Goal: Task Accomplishment & Management: Complete application form

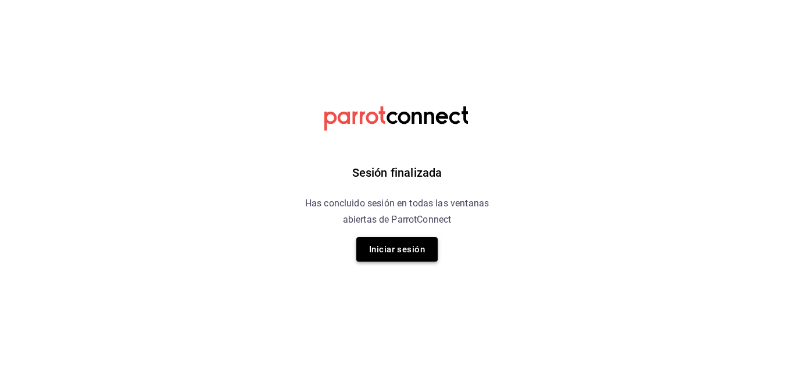
click at [372, 253] on button "Iniciar sesión" at bounding box center [397, 249] width 81 height 24
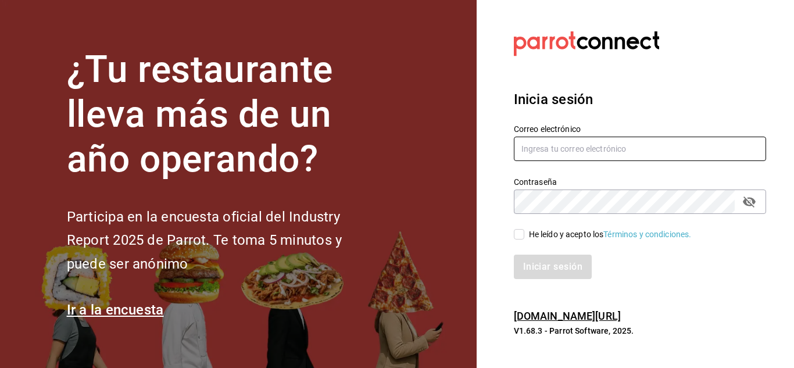
type input "[EMAIL_ADDRESS][DOMAIN_NAME]"
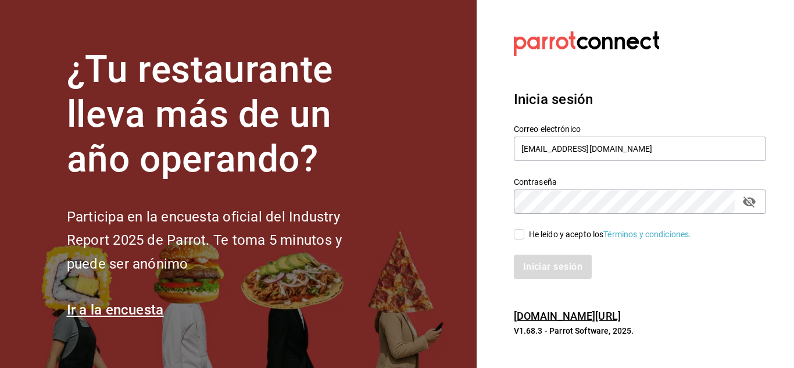
click at [517, 238] on input "He leído y acepto los Términos y condiciones." at bounding box center [519, 234] width 10 height 10
checkbox input "true"
click at [545, 267] on button "Iniciar sesión" at bounding box center [553, 267] width 79 height 24
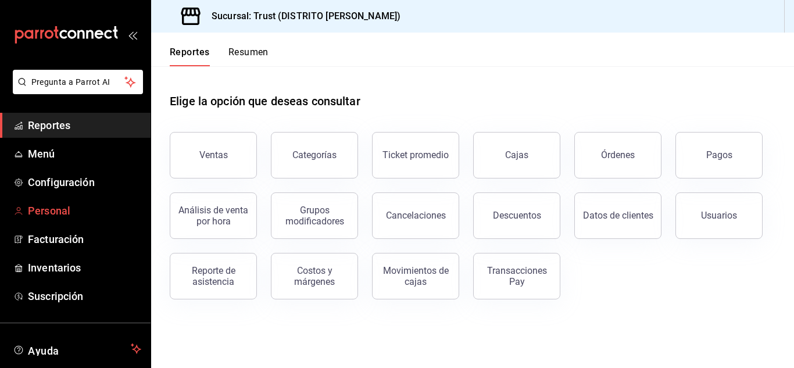
click at [38, 213] on span "Personal" at bounding box center [84, 211] width 113 height 16
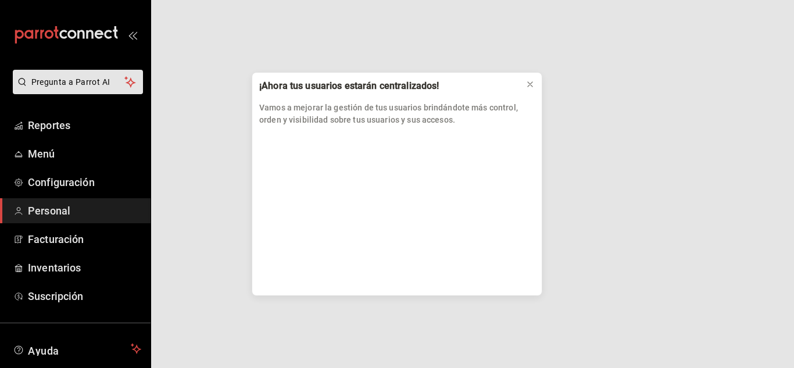
click at [38, 213] on div "¡Ahora tus usuarios estarán centralizados! Vamos a mejorar la gestión de tus us…" at bounding box center [397, 184] width 794 height 368
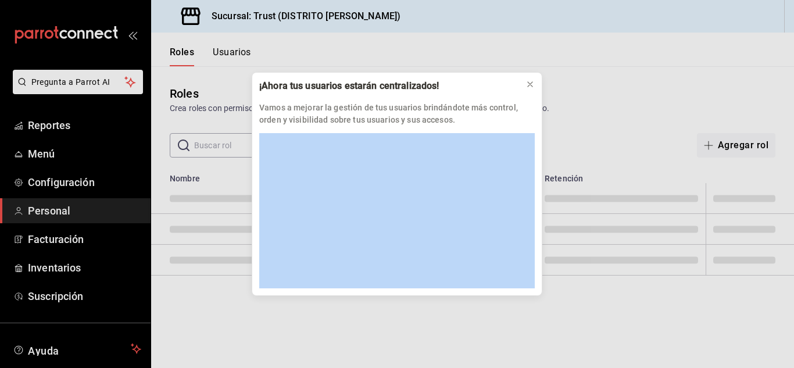
click at [38, 213] on div "¡Ahora tus usuarios estarán centralizados! Vamos a mejorar la gestión de tus us…" at bounding box center [397, 184] width 794 height 368
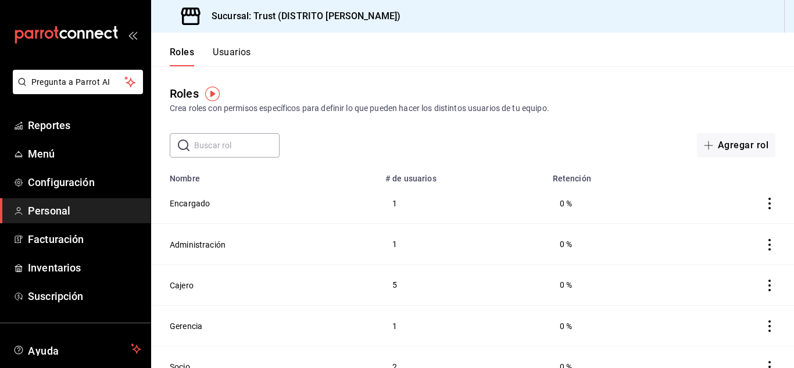
click at [244, 51] on button "Usuarios" at bounding box center [232, 57] width 38 height 20
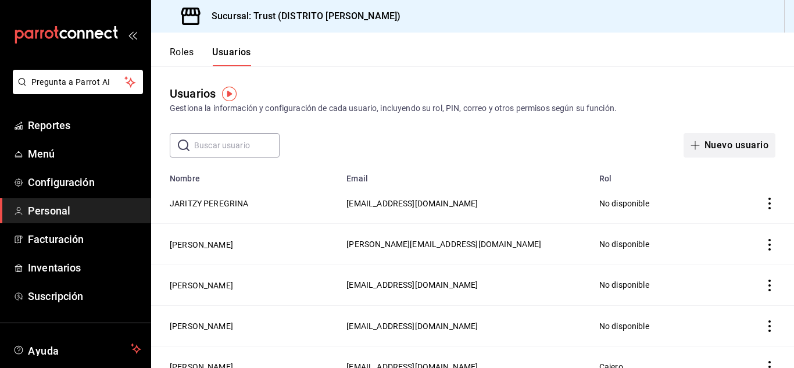
click at [689, 151] on button "Nuevo usuario" at bounding box center [730, 145] width 92 height 24
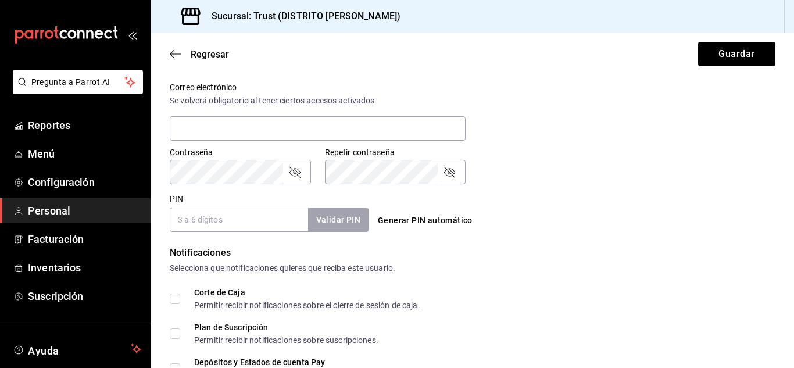
scroll to position [432, 0]
type input "[PERSON_NAME]"
click at [229, 219] on input "PIN" at bounding box center [239, 219] width 138 height 24
click at [473, 294] on div "Corte de Caja Permitir recibir notificaciones sobre el cierre de sesión de caja." at bounding box center [473, 298] width 606 height 21
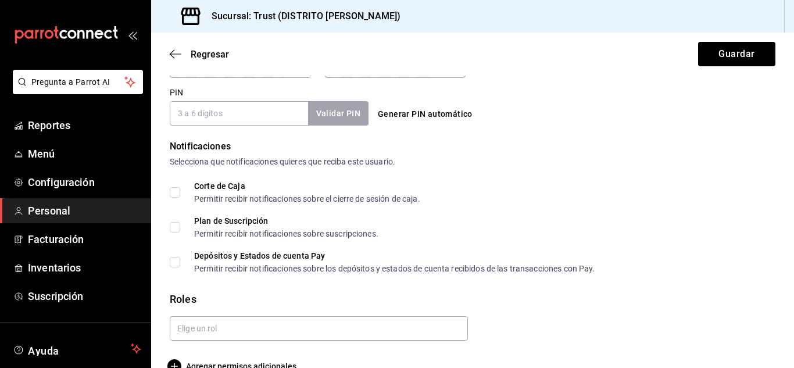
scroll to position [561, 0]
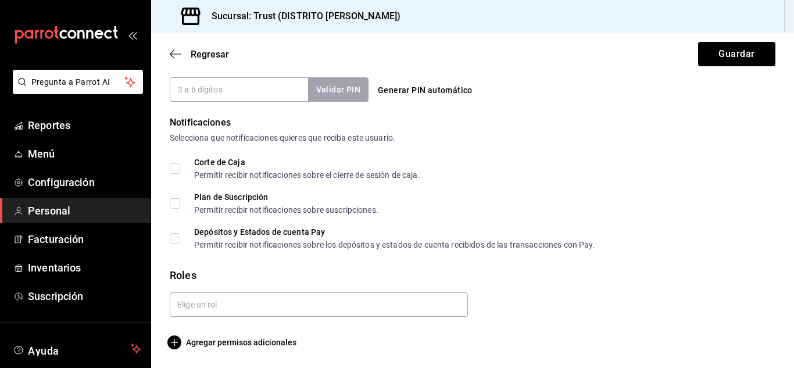
click at [216, 341] on span "Agregar permisos adicionales" at bounding box center [233, 343] width 127 height 14
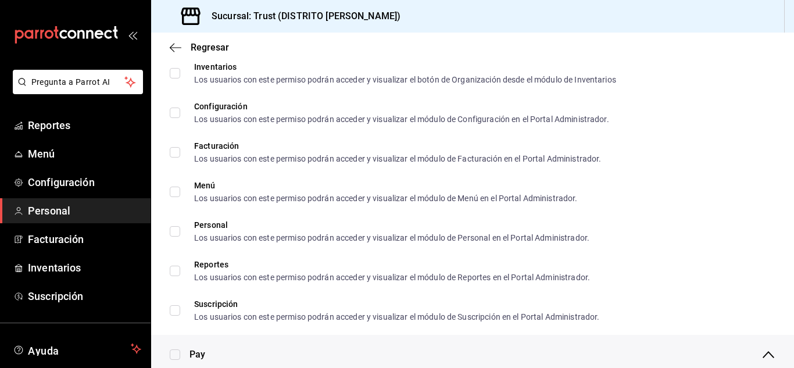
click at [177, 358] on input "checkbox" at bounding box center [175, 355] width 10 height 10
checkbox input "true"
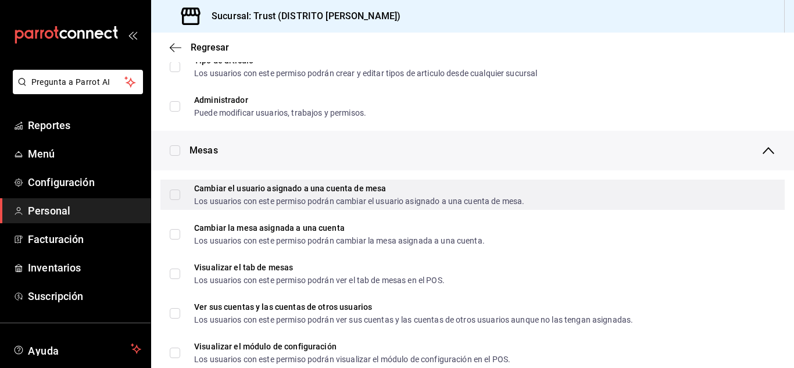
scroll to position [113, 0]
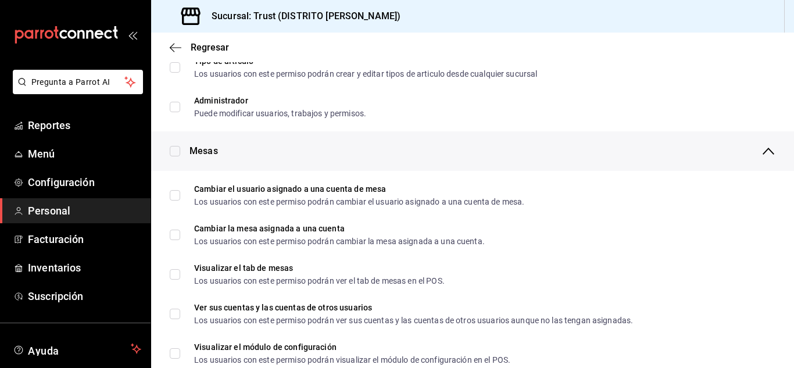
click at [176, 152] on input "checkbox" at bounding box center [175, 151] width 10 height 10
checkbox input "true"
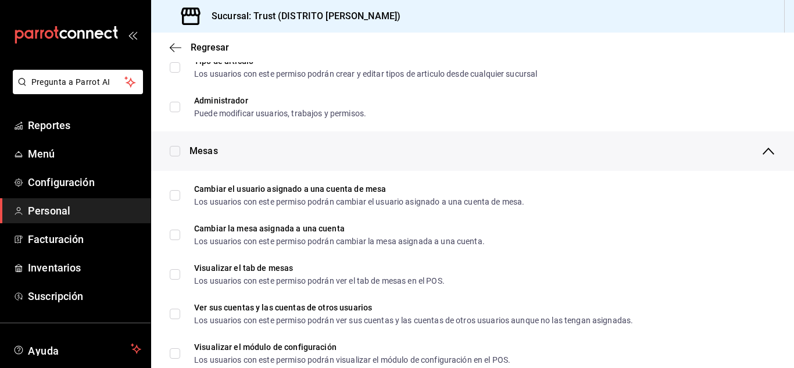
checkbox input "true"
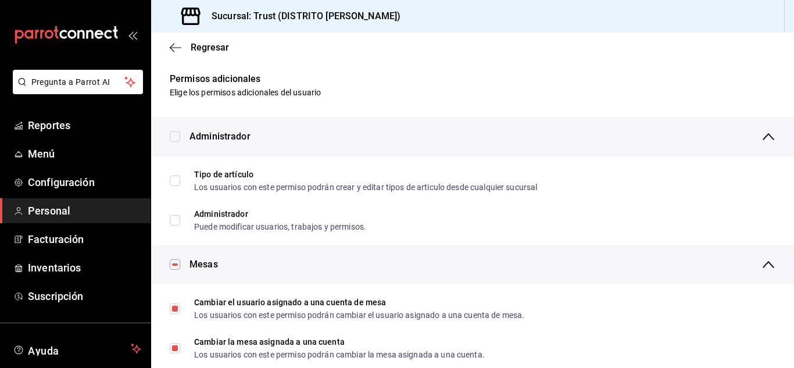
click at [173, 138] on input "checkbox" at bounding box center [175, 136] width 10 height 10
checkbox input "true"
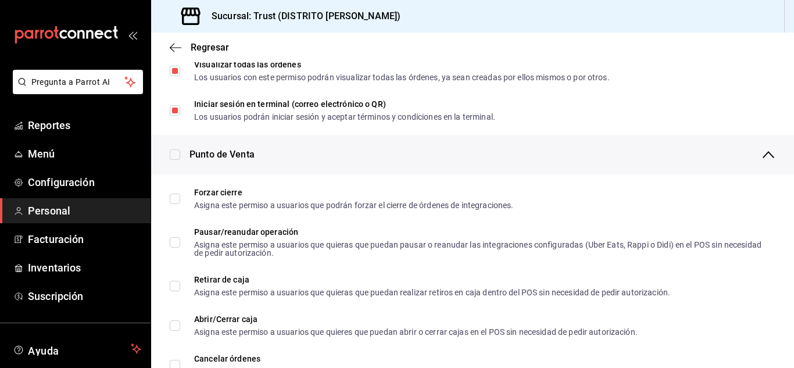
scroll to position [890, 0]
click at [174, 151] on input "checkbox" at bounding box center [175, 153] width 10 height 10
checkbox input "true"
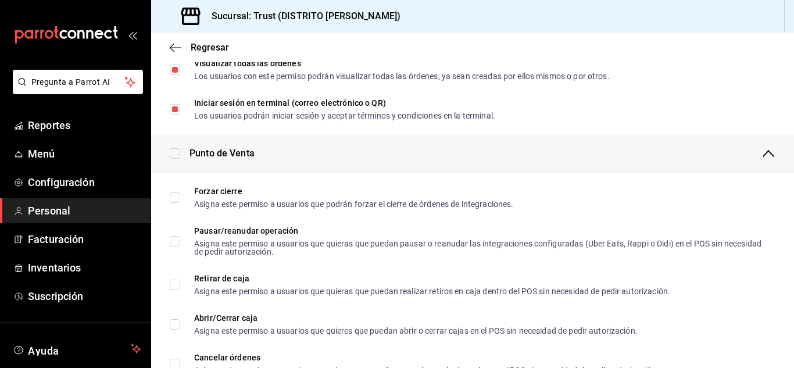
checkbox input "true"
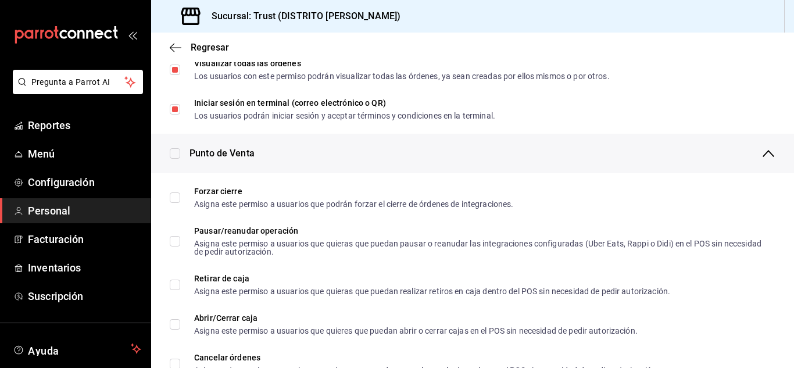
checkbox input "true"
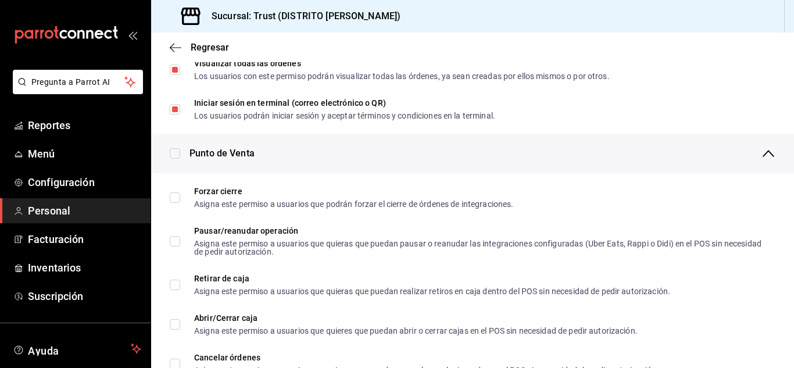
checkbox input "true"
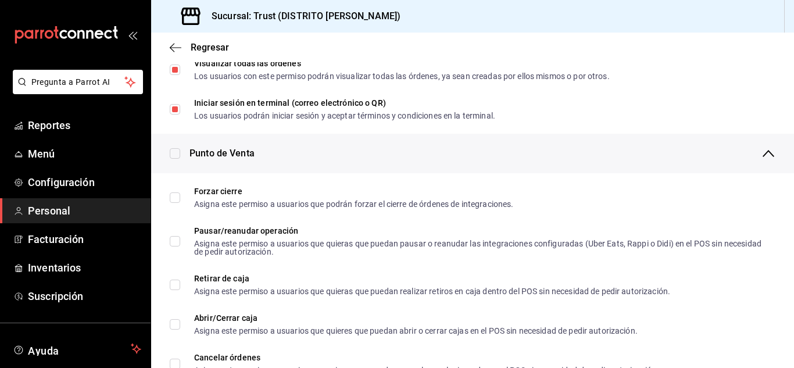
checkbox input "true"
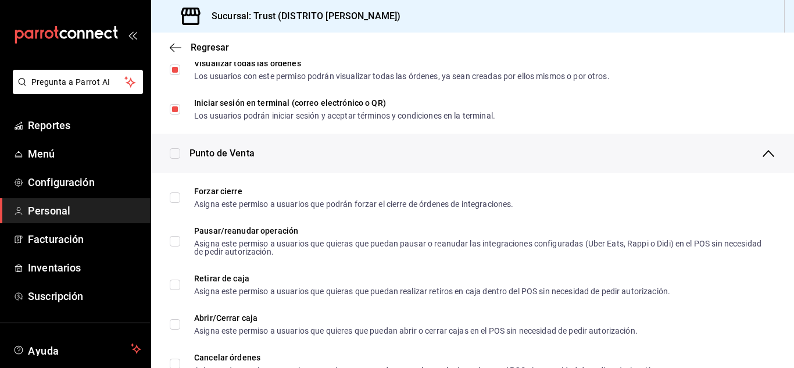
checkbox input "true"
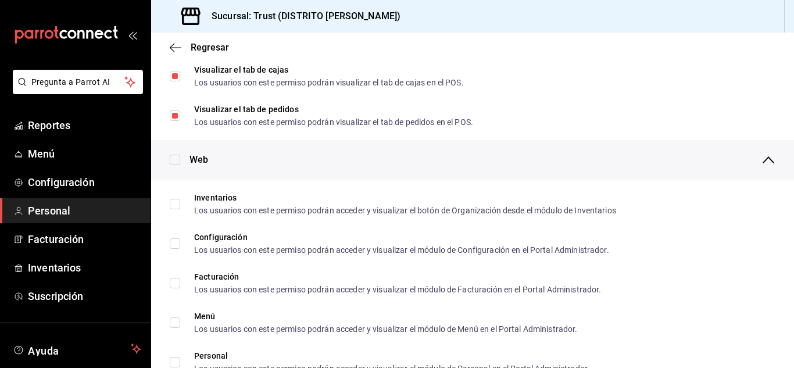
scroll to position [431, 0]
click at [201, 51] on span "Regresar" at bounding box center [210, 47] width 38 height 11
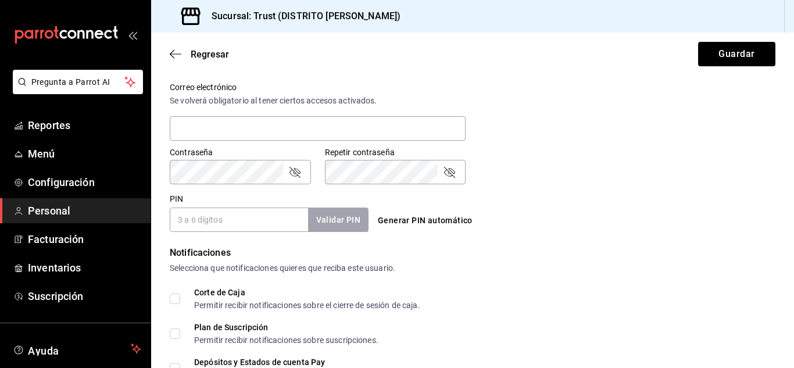
click at [269, 220] on input "PIN" at bounding box center [239, 220] width 138 height 24
click at [327, 214] on button "Validar PIN" at bounding box center [338, 220] width 62 height 25
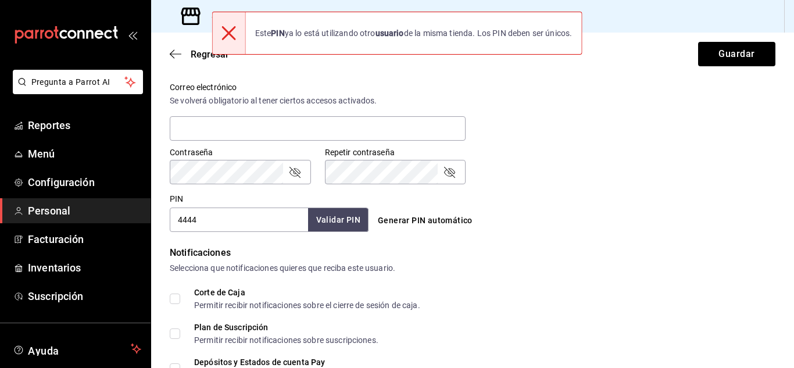
click at [213, 215] on input "4444" at bounding box center [239, 220] width 138 height 24
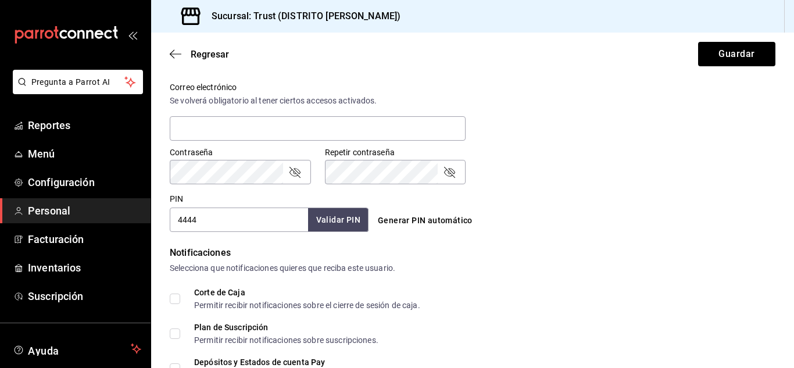
click at [213, 215] on input "4444" at bounding box center [239, 220] width 138 height 24
type input "4"
type input "1234"
click at [698, 42] on button "Guardar" at bounding box center [736, 54] width 77 height 24
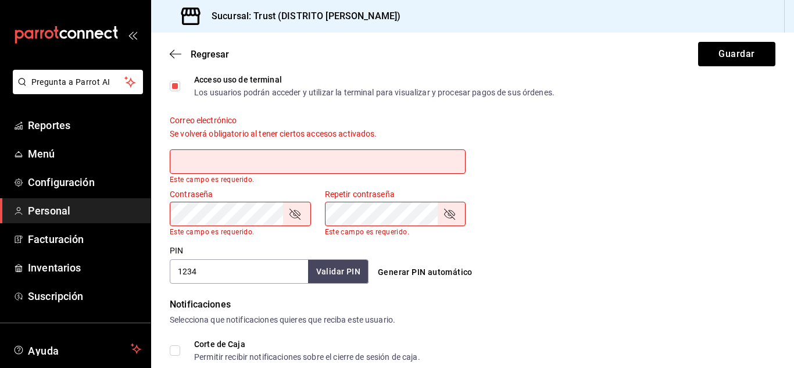
scroll to position [407, 0]
click at [240, 280] on input "1234" at bounding box center [239, 271] width 138 height 24
click at [330, 272] on button "Validar PIN" at bounding box center [338, 271] width 62 height 25
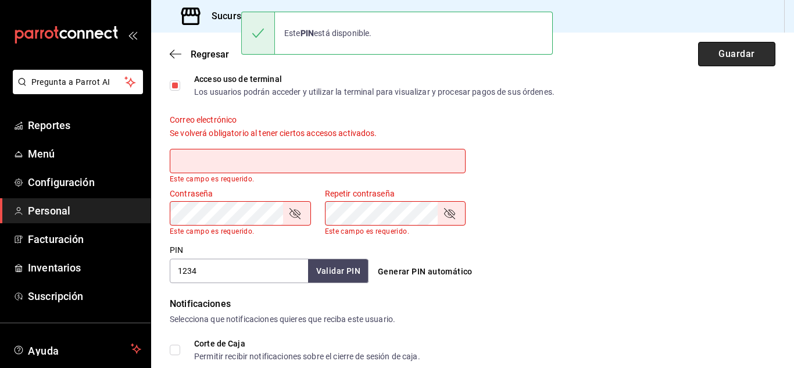
click at [736, 65] on button "Guardar" at bounding box center [736, 54] width 77 height 24
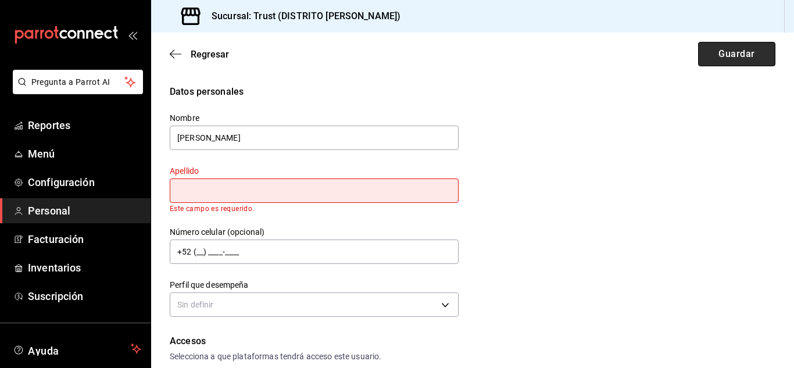
click at [728, 54] on button "Guardar" at bounding box center [736, 54] width 77 height 24
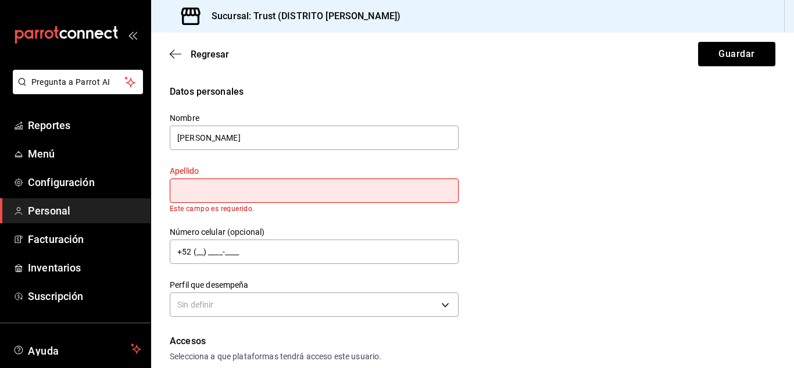
click at [280, 199] on input "text" at bounding box center [314, 191] width 289 height 24
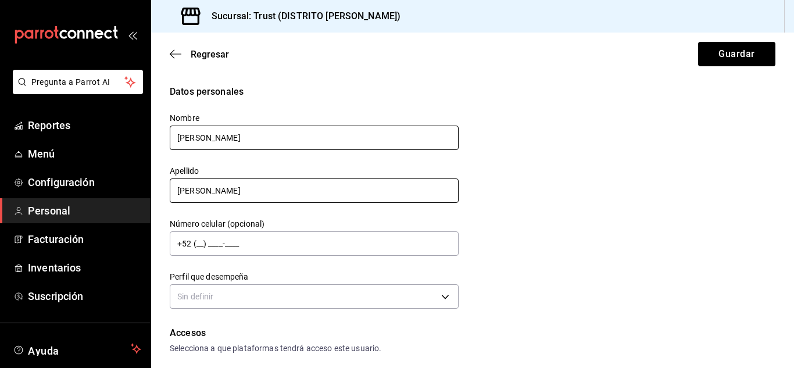
type input "[PERSON_NAME]"
click at [275, 140] on input "[PERSON_NAME]" at bounding box center [314, 138] width 289 height 24
type input "AILIN"
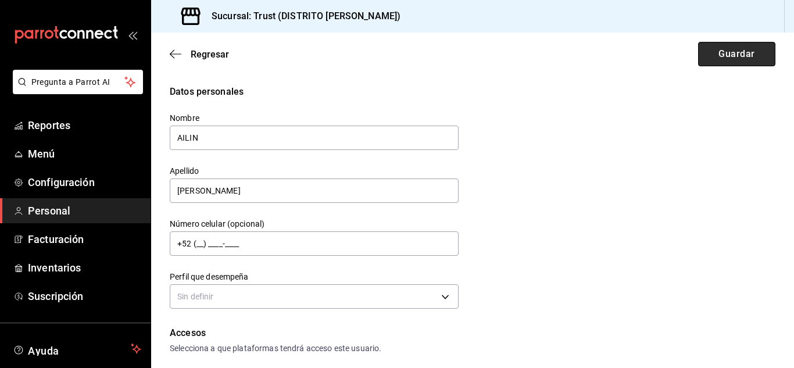
click at [698, 60] on button "Guardar" at bounding box center [736, 54] width 77 height 24
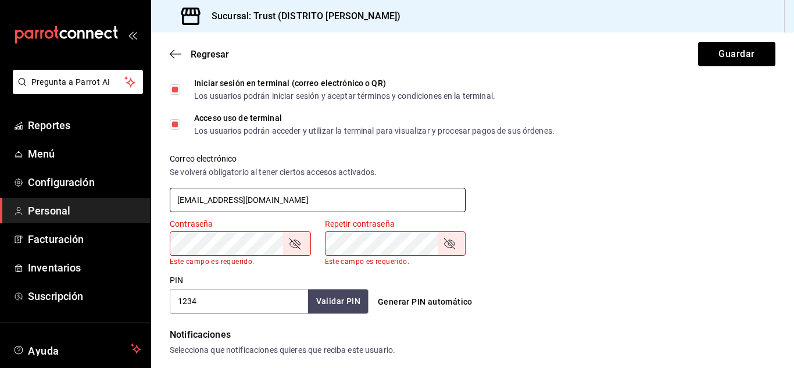
type input "[EMAIL_ADDRESS][DOMAIN_NAME]"
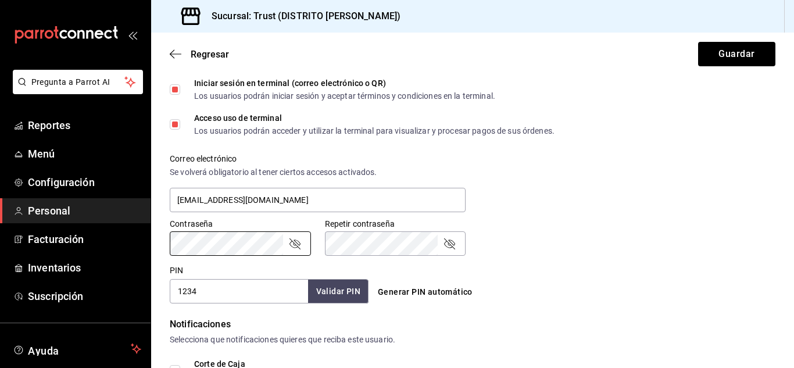
click at [698, 42] on button "Guardar" at bounding box center [736, 54] width 77 height 24
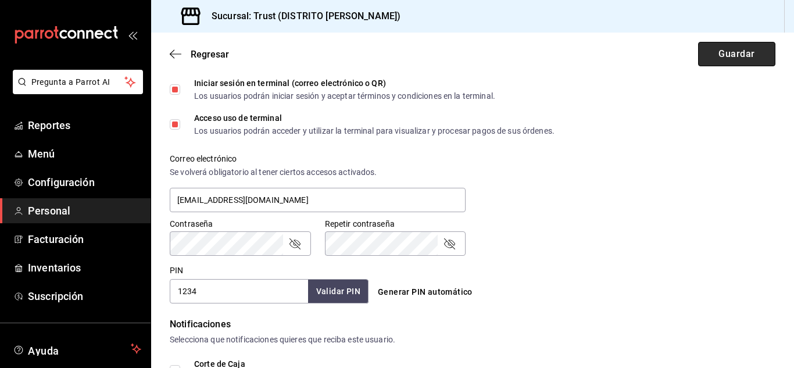
click at [758, 47] on button "Guardar" at bounding box center [736, 54] width 77 height 24
click at [330, 289] on button "Validar PIN" at bounding box center [338, 291] width 62 height 25
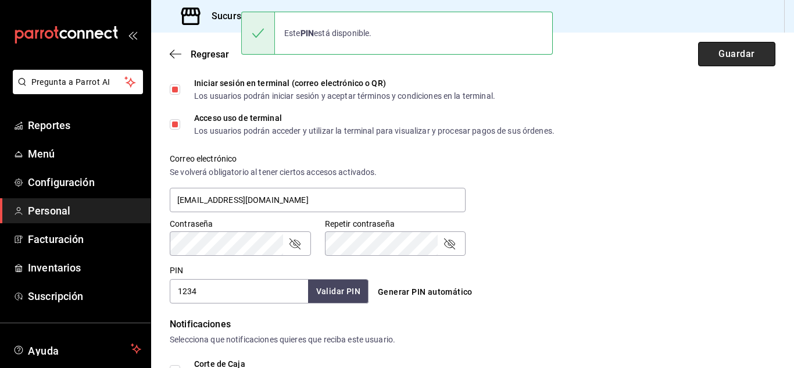
click at [739, 61] on button "Guardar" at bounding box center [736, 54] width 77 height 24
click at [722, 51] on button "Guardar" at bounding box center [736, 54] width 77 height 24
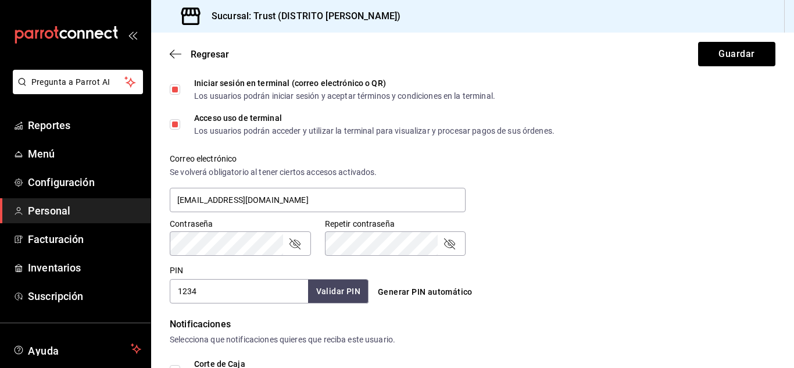
click at [180, 40] on div "Regresar Guardar" at bounding box center [472, 54] width 643 height 43
click at [182, 51] on span "Regresar" at bounding box center [199, 54] width 59 height 11
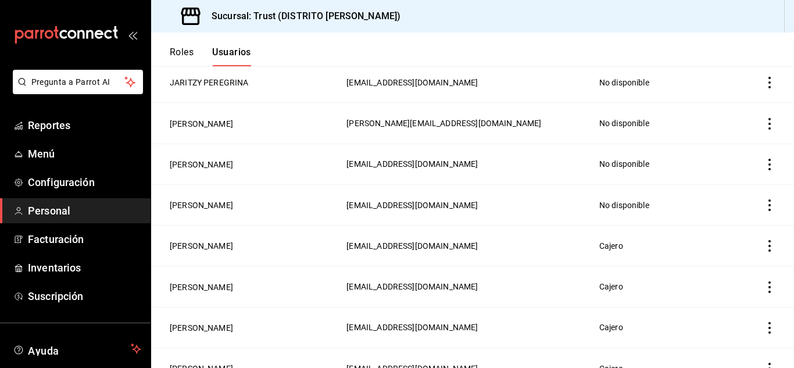
scroll to position [121, 0]
click at [764, 166] on icon "actions" at bounding box center [770, 165] width 12 height 12
click at [721, 176] on span "Eliminar" at bounding box center [719, 179] width 30 height 9
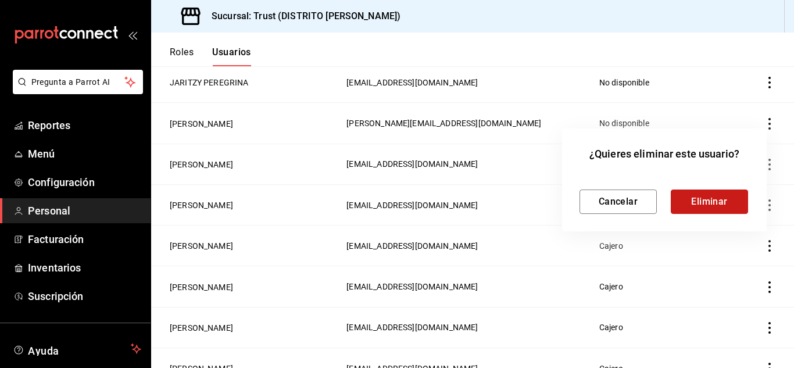
click at [714, 197] on button "Eliminar" at bounding box center [709, 202] width 77 height 24
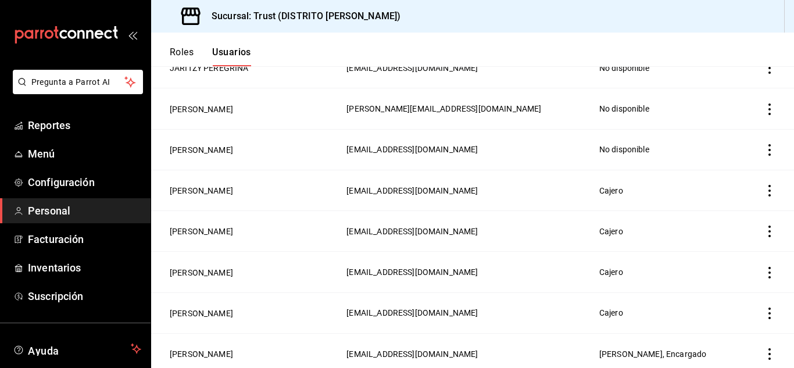
scroll to position [162, 0]
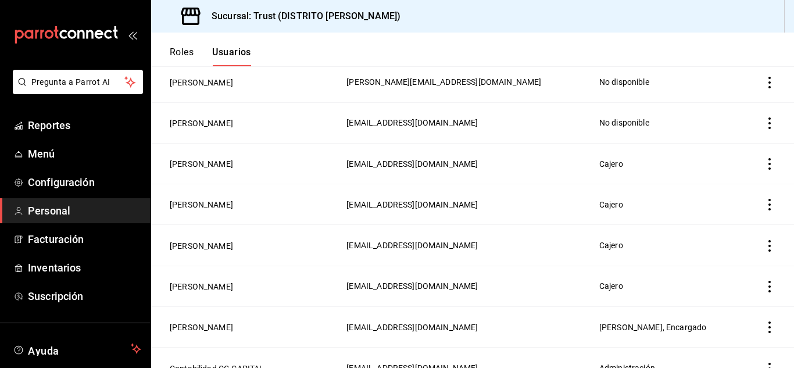
click at [764, 165] on icon "actions" at bounding box center [770, 164] width 12 height 12
click at [737, 172] on li "Eliminar" at bounding box center [718, 178] width 98 height 33
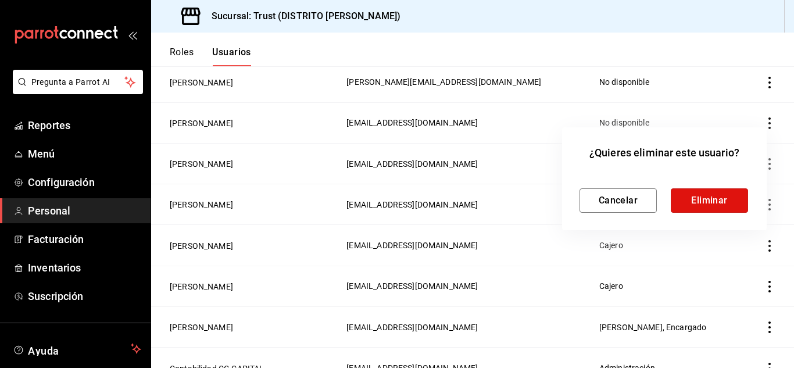
drag, startPoint x: 703, startPoint y: 201, endPoint x: 493, endPoint y: 113, distance: 227.6
click at [493, 113] on div "¿Quieres eliminar este usuario? Cancelar Eliminar" at bounding box center [397, 184] width 794 height 368
click at [621, 201] on button "Cancelar" at bounding box center [618, 200] width 77 height 24
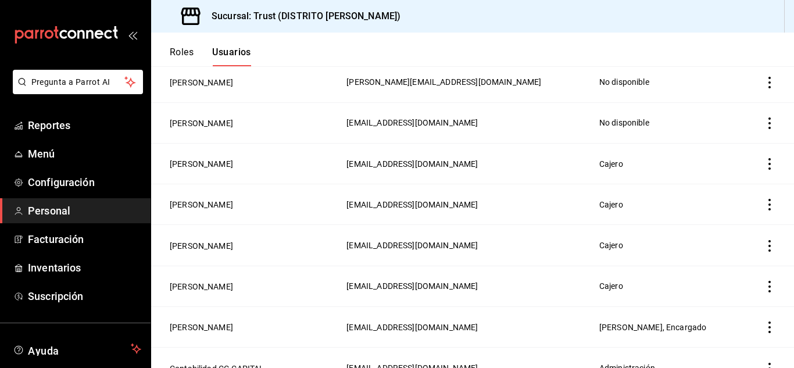
click at [764, 162] on icon "actions" at bounding box center [770, 164] width 12 height 12
click at [738, 182] on li "Eliminar" at bounding box center [718, 178] width 98 height 33
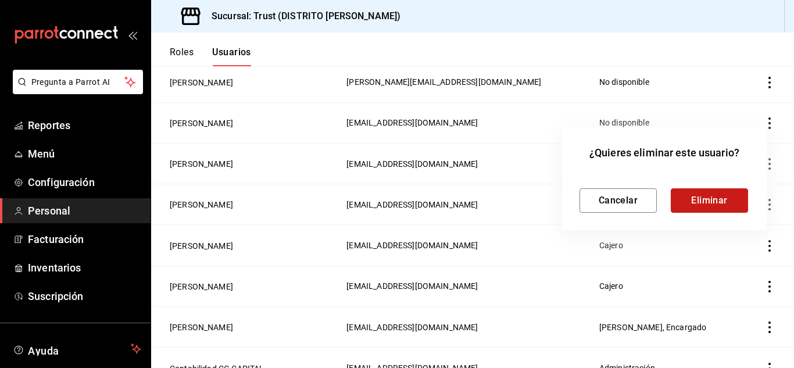
click at [729, 197] on button "Eliminar" at bounding box center [709, 200] width 77 height 24
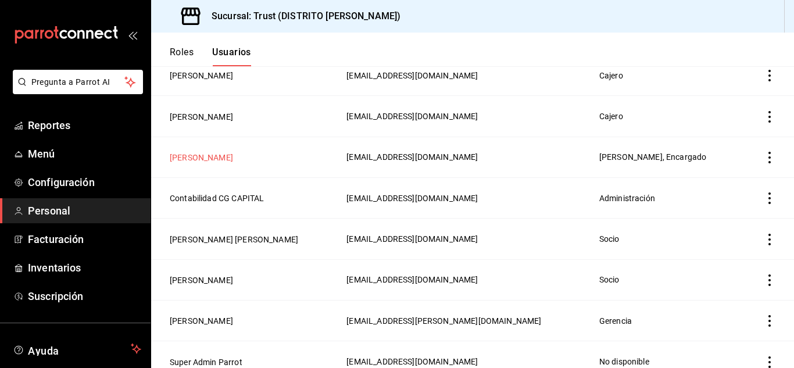
scroll to position [294, 0]
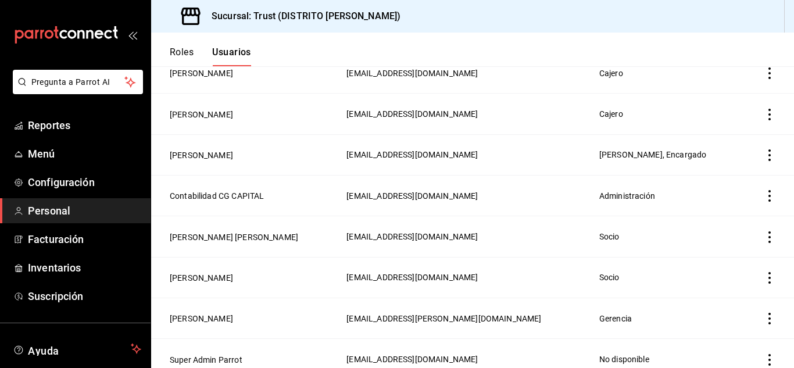
click at [764, 190] on icon "actions" at bounding box center [770, 196] width 12 height 12
click at [704, 99] on div at bounding box center [397, 184] width 794 height 368
click at [243, 193] on button "Contabilidad CG CAPITAL" at bounding box center [217, 196] width 94 height 12
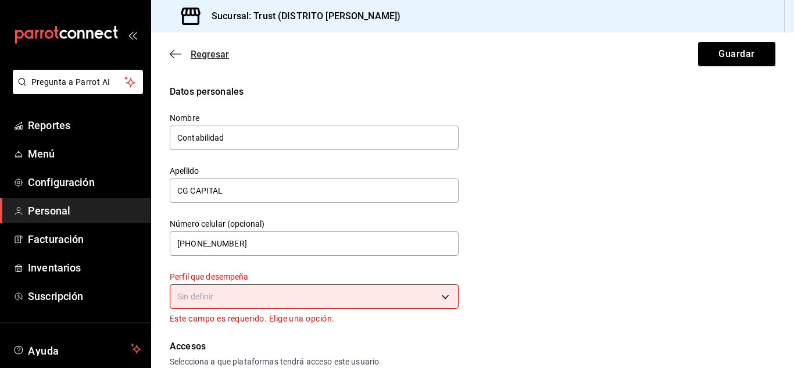
click at [197, 55] on span "Regresar" at bounding box center [210, 54] width 38 height 11
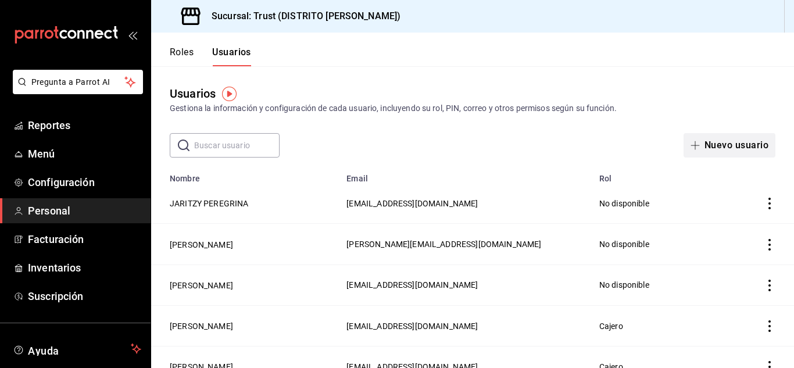
click at [741, 151] on button "Nuevo usuario" at bounding box center [730, 145] width 92 height 24
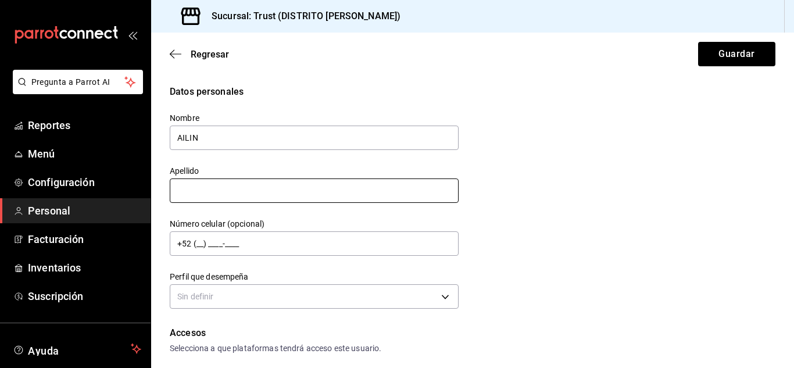
type input "AILIN"
click at [196, 197] on input "text" at bounding box center [314, 191] width 289 height 24
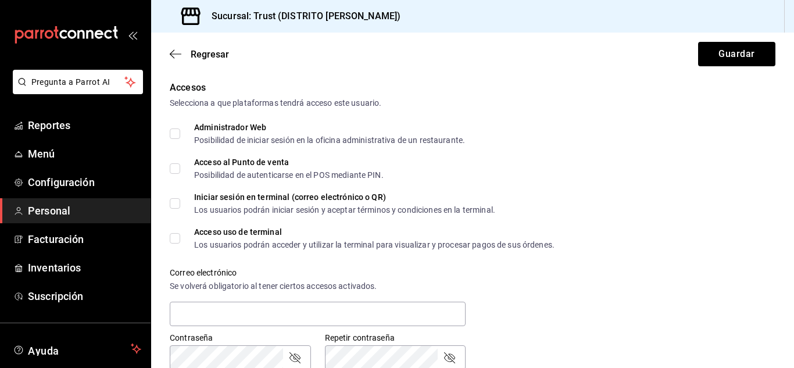
scroll to position [249, 0]
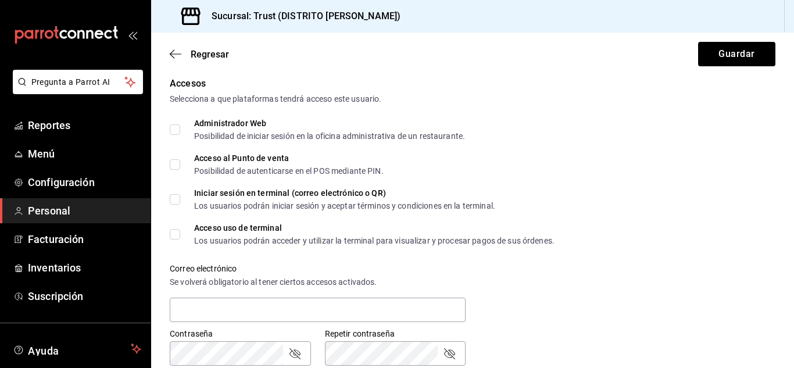
type input "[PERSON_NAME]"
click at [180, 163] on span "Acceso al Punto de venta Posibilidad de autenticarse en el POS mediante PIN." at bounding box center [282, 164] width 204 height 21
click at [180, 163] on input "Acceso al Punto de venta Posibilidad de autenticarse en el POS mediante PIN." at bounding box center [175, 164] width 10 height 10
checkbox input "true"
click at [176, 234] on input "Acceso uso de terminal Los usuarios podrán acceder y utilizar la terminal para …" at bounding box center [175, 234] width 10 height 10
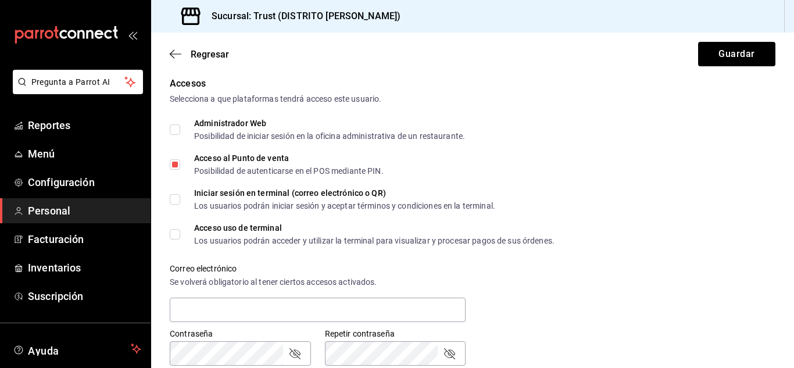
checkbox input "true"
click at [174, 206] on label "Iniciar sesión en terminal (correo electrónico o QR) Los usuarios podrán inicia…" at bounding box center [333, 199] width 326 height 21
click at [174, 205] on input "Iniciar sesión en terminal (correo electrónico o QR) Los usuarios podrán inicia…" at bounding box center [175, 199] width 10 height 10
checkbox input "true"
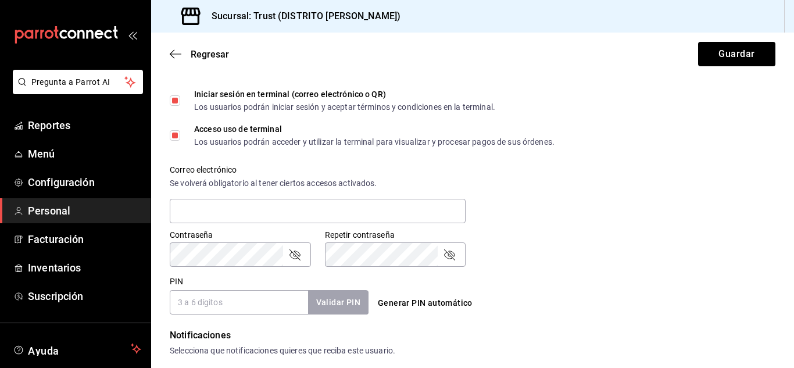
click at [258, 299] on input "PIN" at bounding box center [239, 302] width 138 height 24
type input "4444"
click at [350, 303] on button "Validar PIN" at bounding box center [338, 302] width 62 height 25
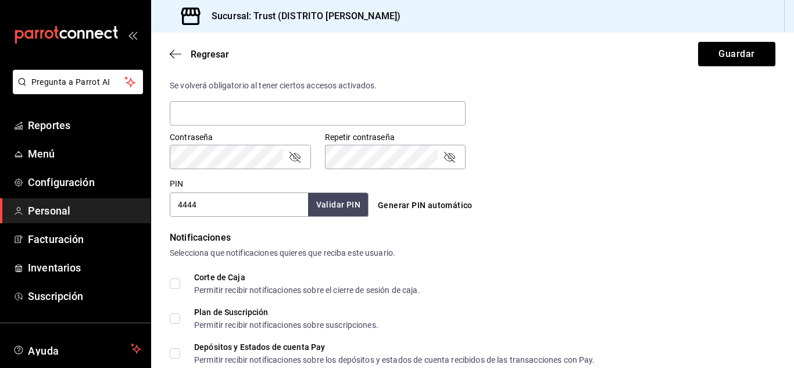
scroll to position [561, 0]
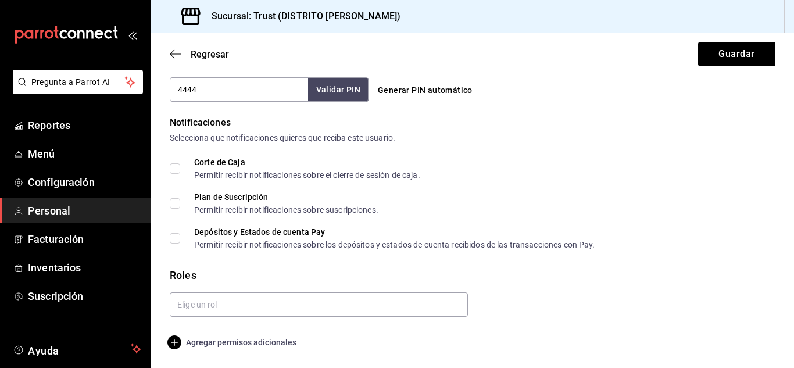
click at [201, 343] on span "Agregar permisos adicionales" at bounding box center [233, 343] width 127 height 14
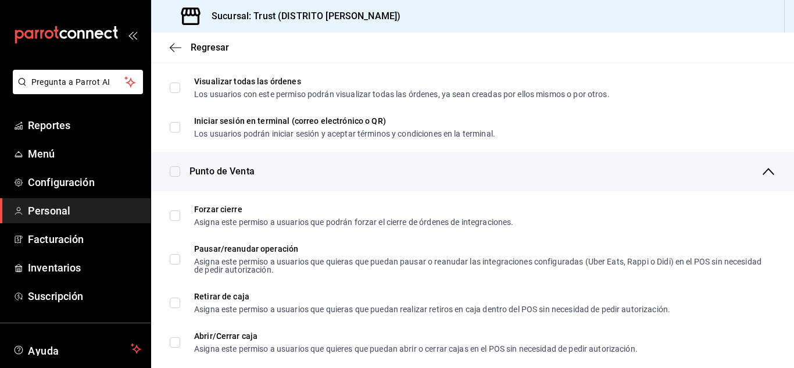
scroll to position [860, 0]
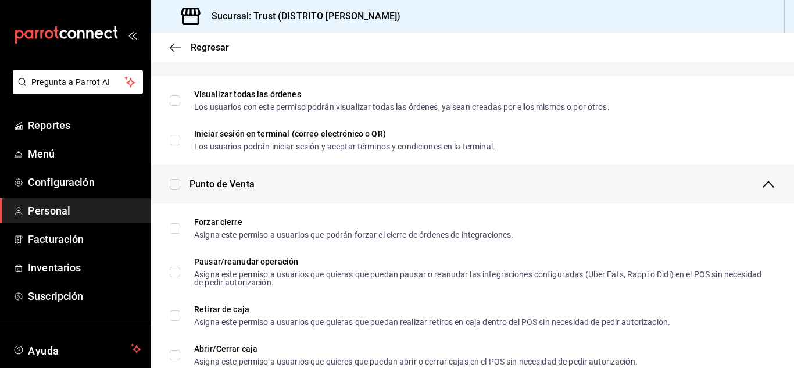
click at [177, 184] on input "checkbox" at bounding box center [175, 184] width 10 height 10
checkbox input "true"
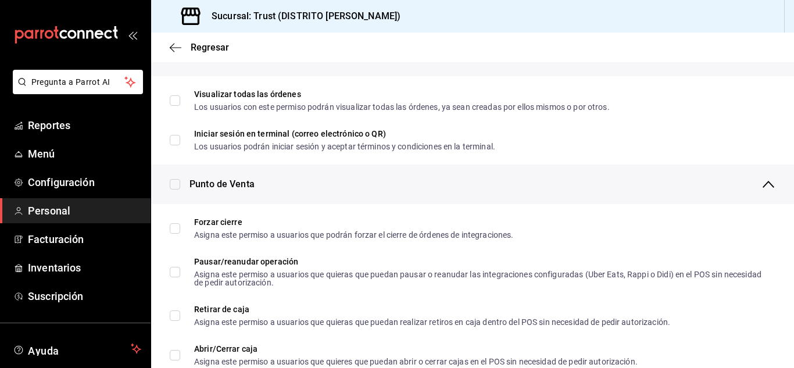
checkbox input "true"
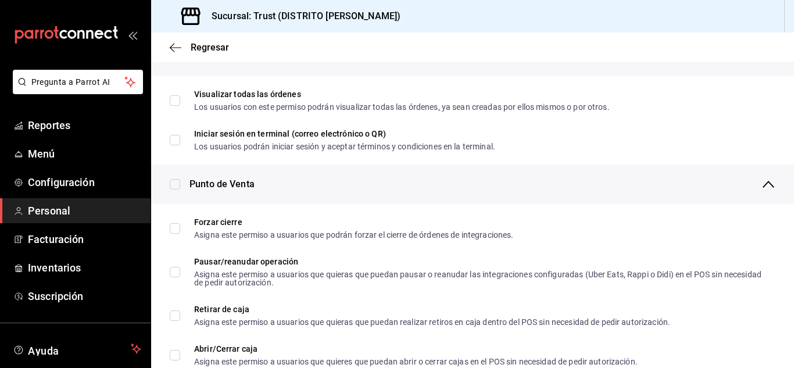
checkbox input "true"
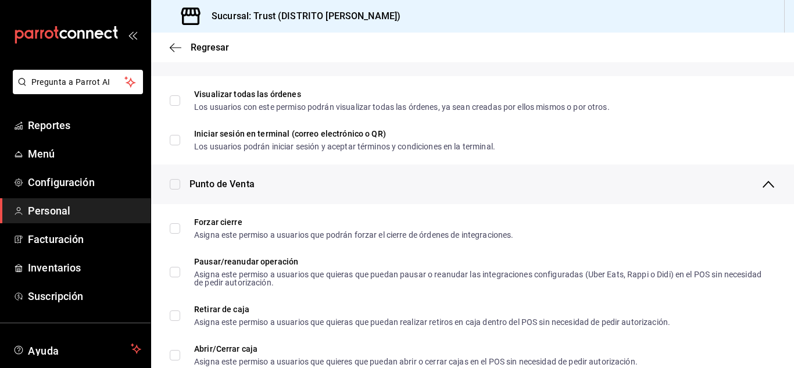
checkbox input "true"
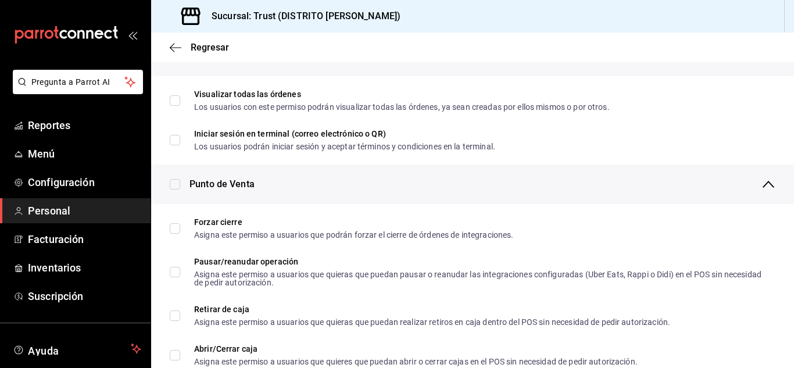
checkbox input "true"
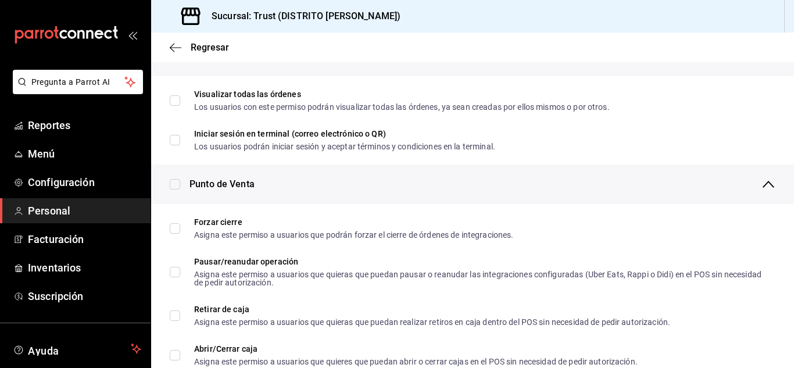
checkbox input "true"
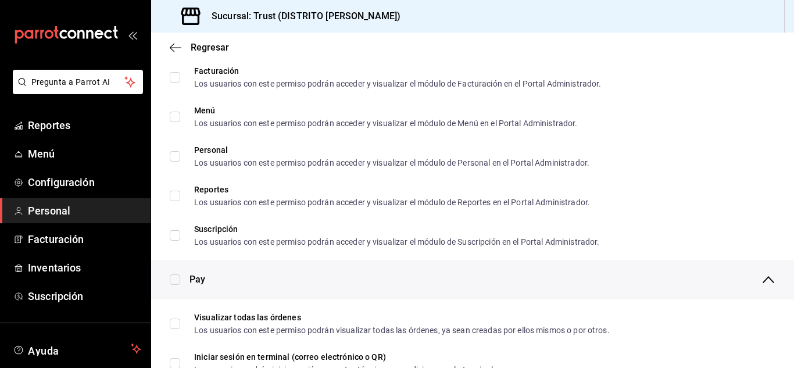
scroll to position [636, 0]
click at [173, 277] on input "checkbox" at bounding box center [175, 280] width 10 height 10
checkbox input "true"
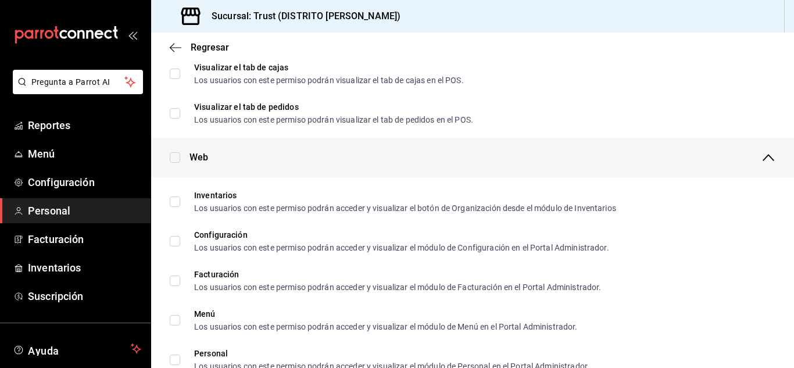
scroll to position [432, 0]
click at [172, 158] on input "checkbox" at bounding box center [175, 158] width 10 height 10
checkbox input "true"
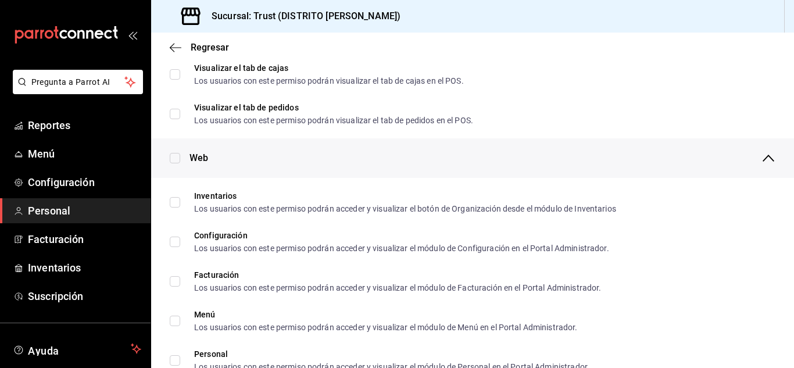
checkbox input "true"
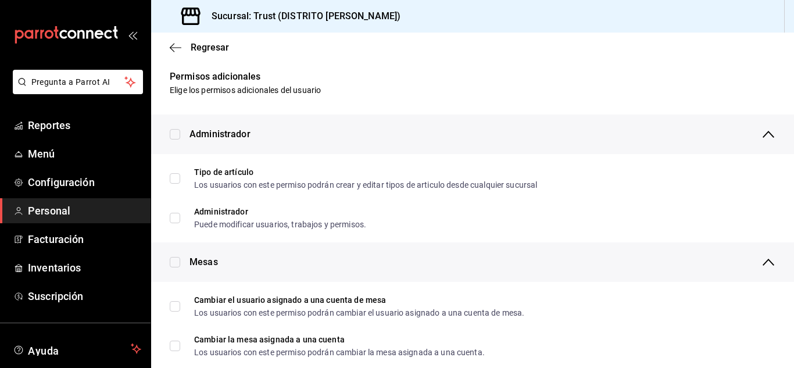
scroll to position [0, 0]
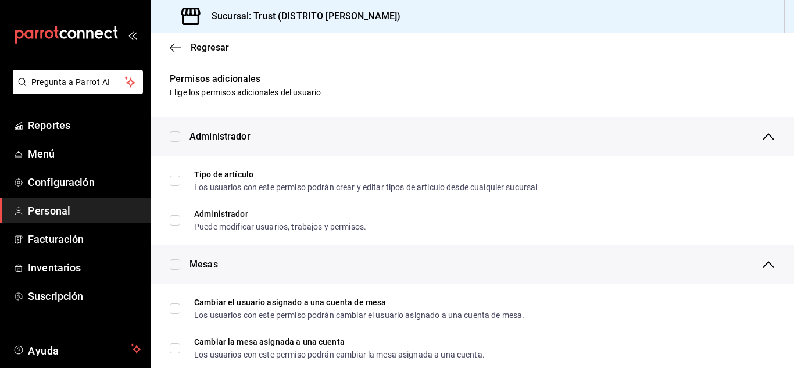
click at [173, 134] on input "checkbox" at bounding box center [175, 136] width 10 height 10
checkbox input "true"
click at [173, 267] on input "checkbox" at bounding box center [175, 264] width 10 height 10
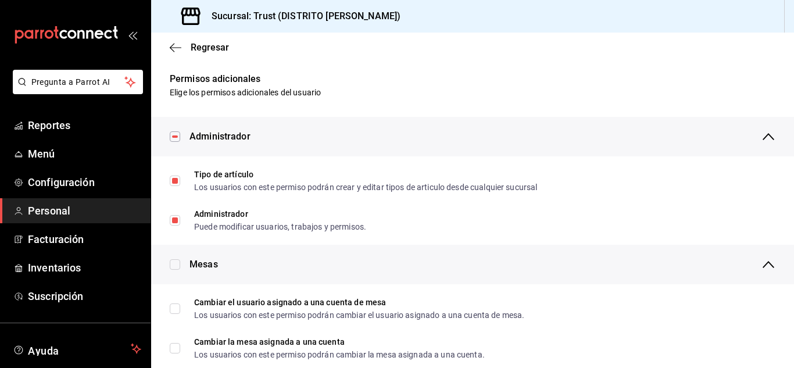
checkbox input "true"
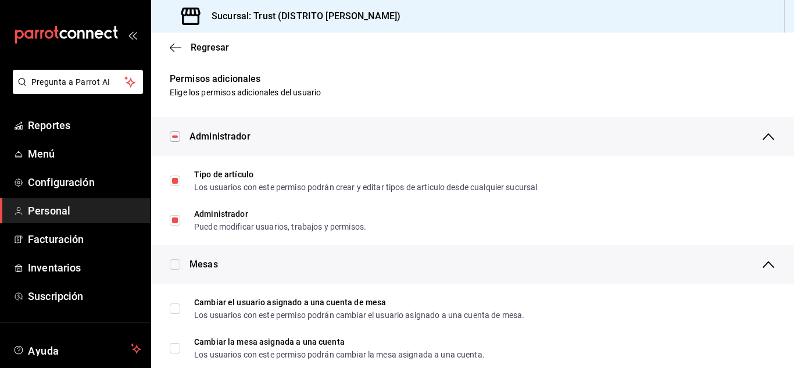
checkbox input "true"
click at [204, 49] on span "Regresar" at bounding box center [210, 47] width 38 height 11
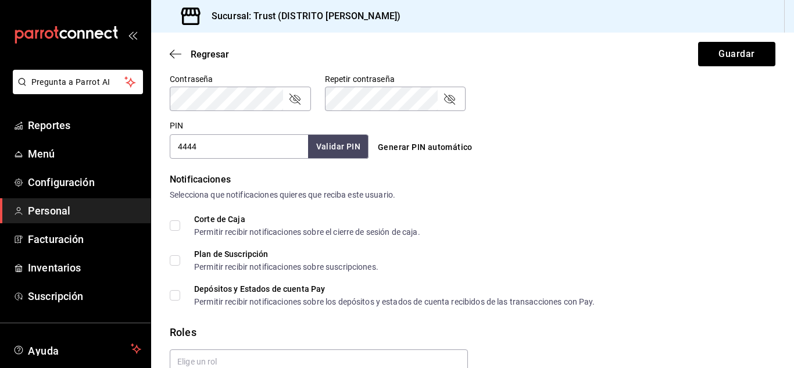
scroll to position [386, 0]
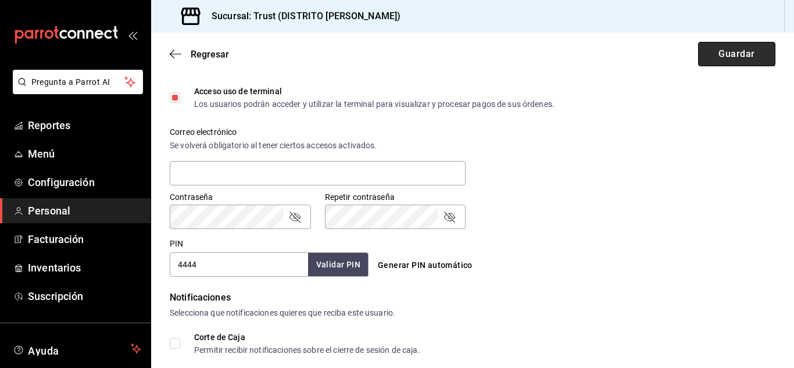
click at [746, 49] on button "Guardar" at bounding box center [736, 54] width 77 height 24
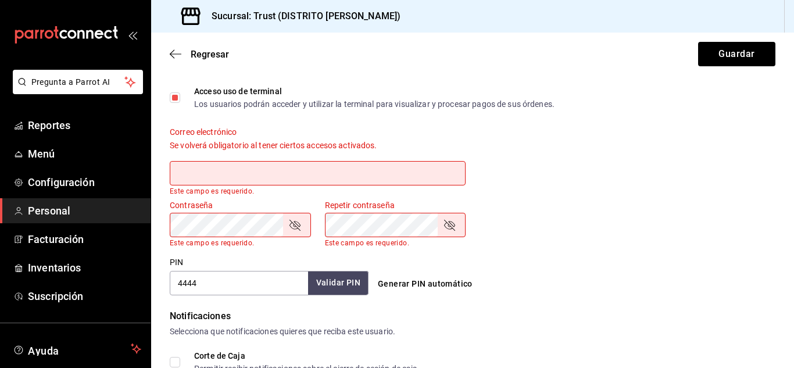
click at [293, 172] on input "text" at bounding box center [318, 173] width 296 height 24
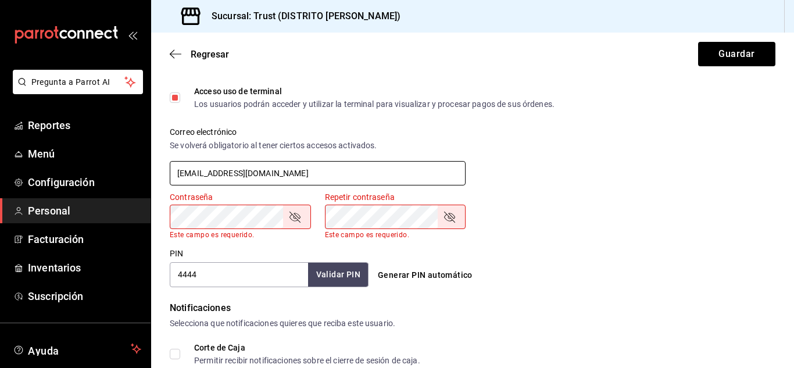
type input "[EMAIL_ADDRESS][DOMAIN_NAME]"
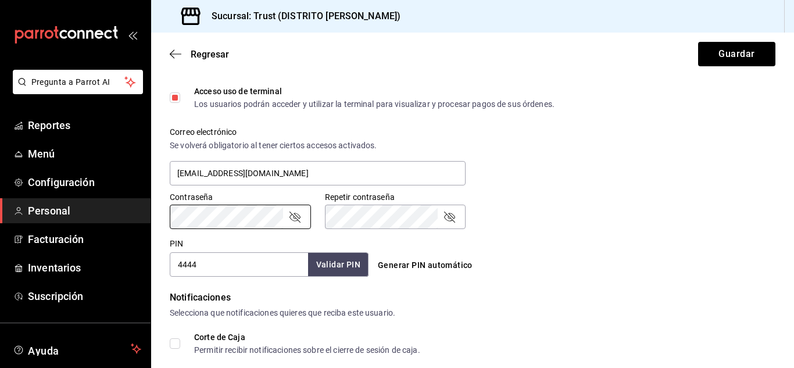
click at [698, 42] on button "Guardar" at bounding box center [736, 54] width 77 height 24
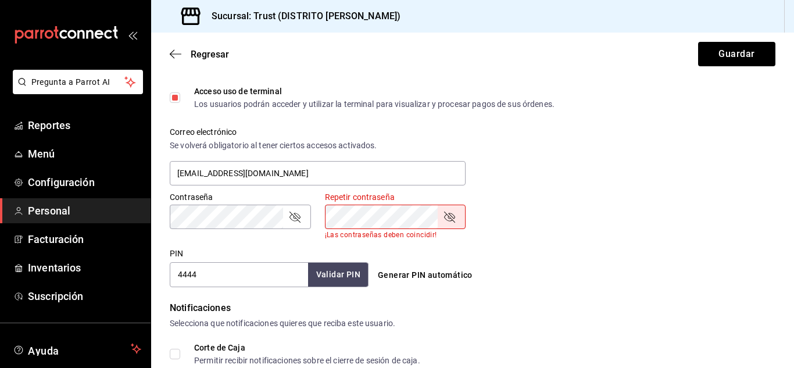
click at [698, 42] on button "Guardar" at bounding box center [736, 54] width 77 height 24
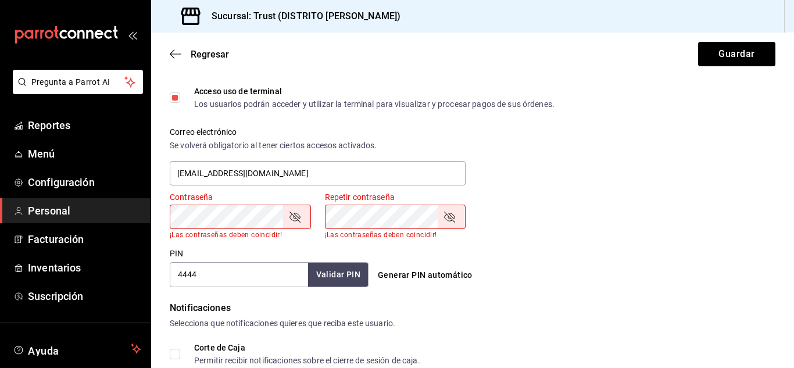
click at [298, 226] on div "Contraseña" at bounding box center [240, 217] width 141 height 24
click at [297, 220] on icon "passwordField" at bounding box center [295, 217] width 14 height 14
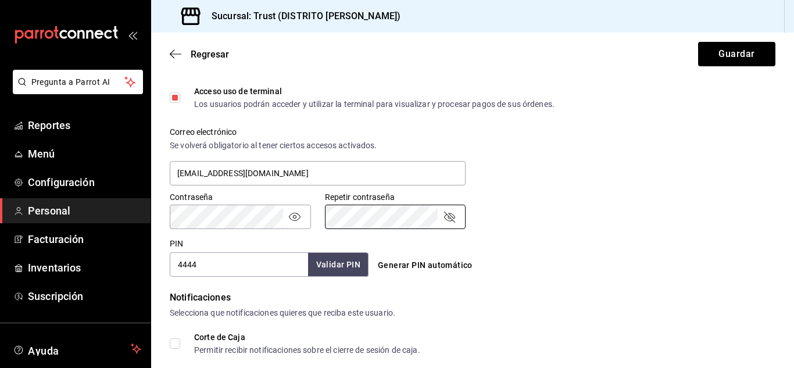
click at [698, 42] on button "Guardar" at bounding box center [736, 54] width 77 height 24
click at [715, 55] on button "Guardar" at bounding box center [736, 54] width 77 height 24
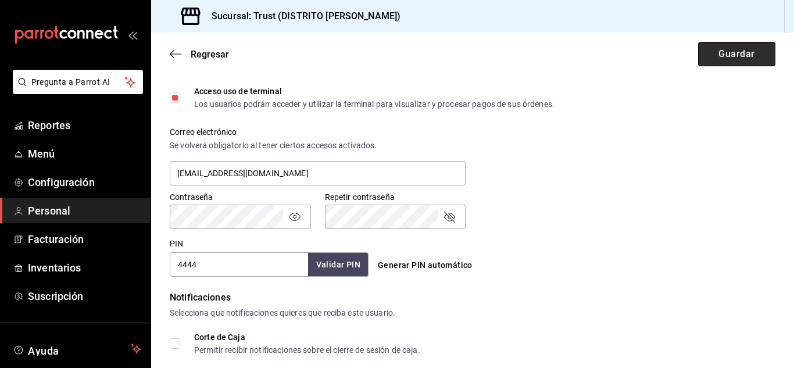
click at [715, 55] on button "Guardar" at bounding box center [736, 54] width 77 height 24
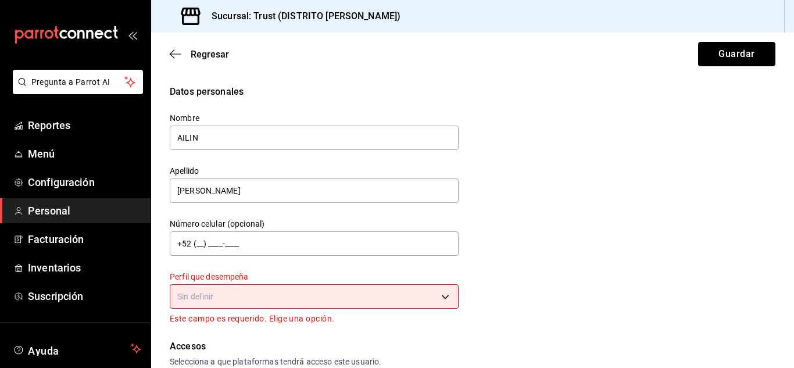
scroll to position [91, 0]
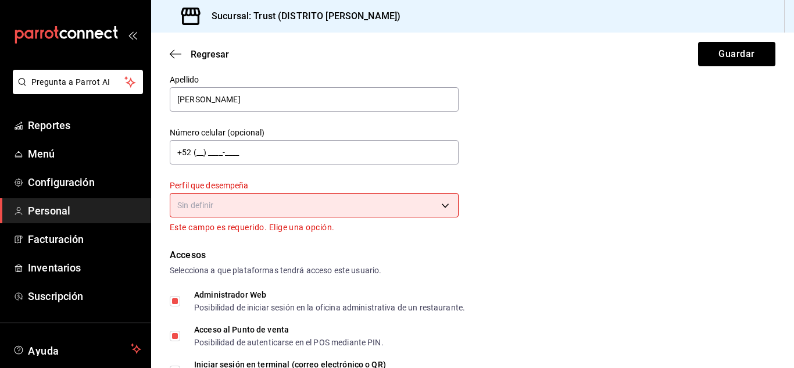
click at [420, 211] on body "Pregunta a Parrot AI Reportes Menú Configuración Personal Facturación Inventari…" at bounding box center [397, 184] width 794 height 368
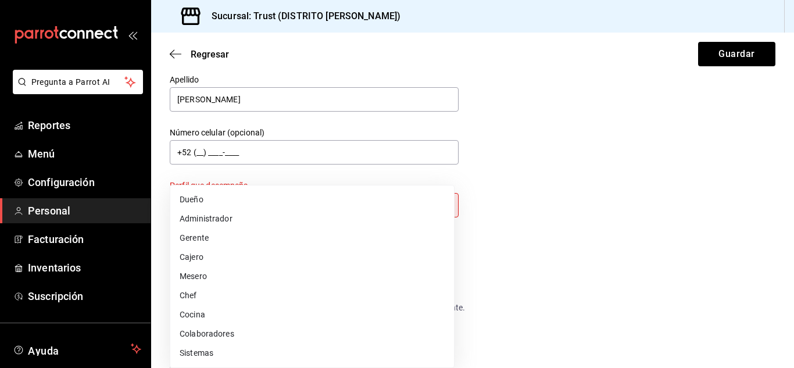
click at [251, 257] on li "Cajero" at bounding box center [312, 257] width 284 height 19
type input "CASHIER"
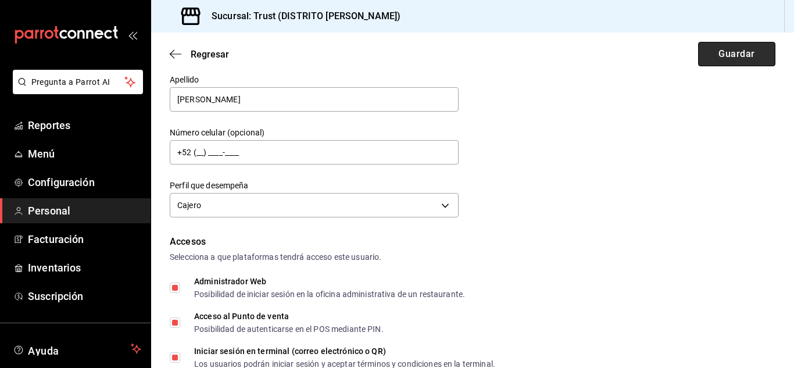
click at [720, 52] on button "Guardar" at bounding box center [736, 54] width 77 height 24
